Goal: Task Accomplishment & Management: Manage account settings

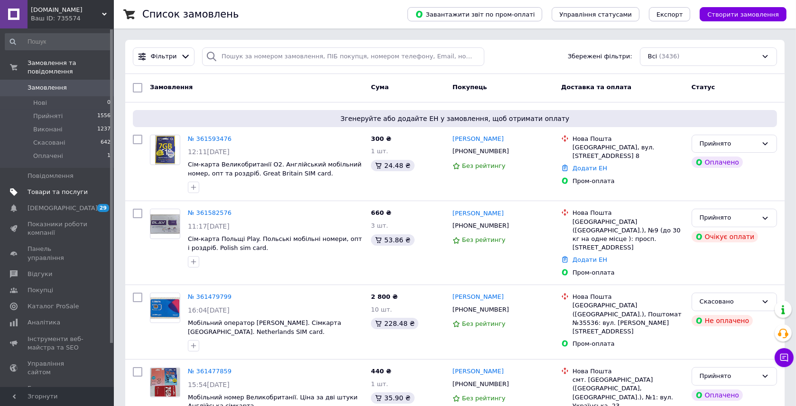
click at [55, 188] on span "Товари та послуги" at bounding box center [58, 192] width 60 height 9
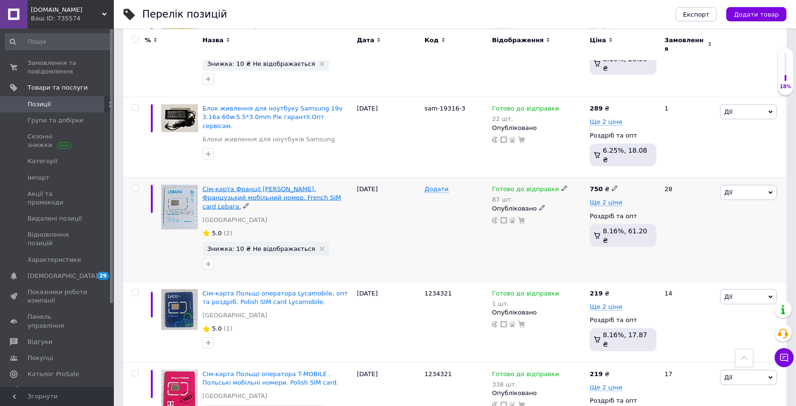
scroll to position [1639, 0]
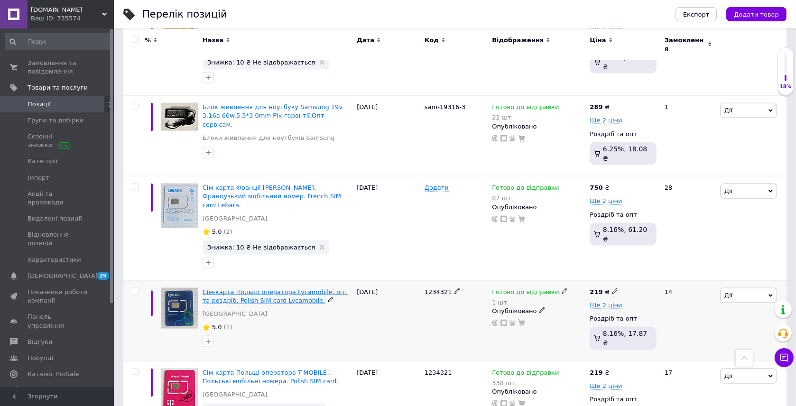
click at [309, 289] on span "Сім-карта Польщі оператора Lycamobile, опт та роздріб. Polish SIM card Lycamobi…" at bounding box center [275, 297] width 145 height 16
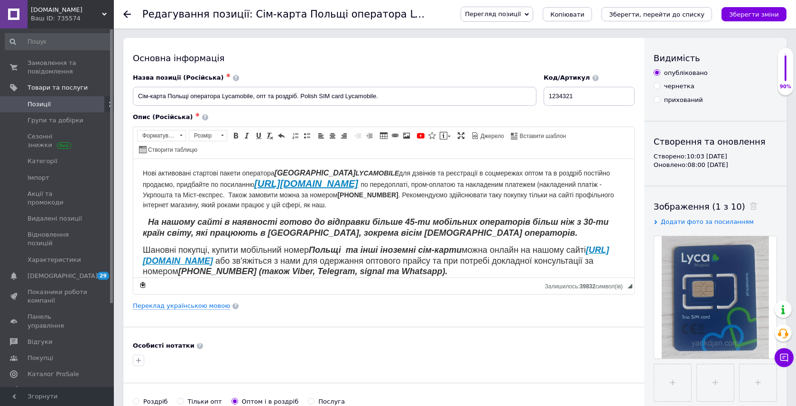
click at [371, 221] on em "На нашому сайті в наявності готово до відправки більше 45-ти мобільних оператор…" at bounding box center [375, 227] width 466 height 20
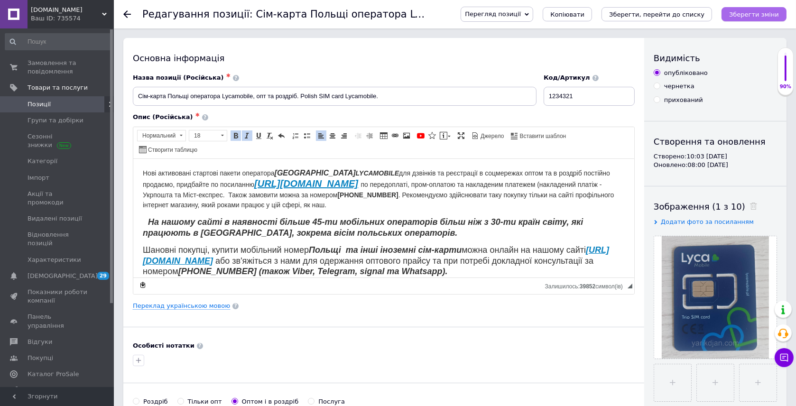
click at [769, 11] on icon "Зберегти зміни" at bounding box center [754, 14] width 50 height 7
